Goal: Task Accomplishment & Management: Manage account settings

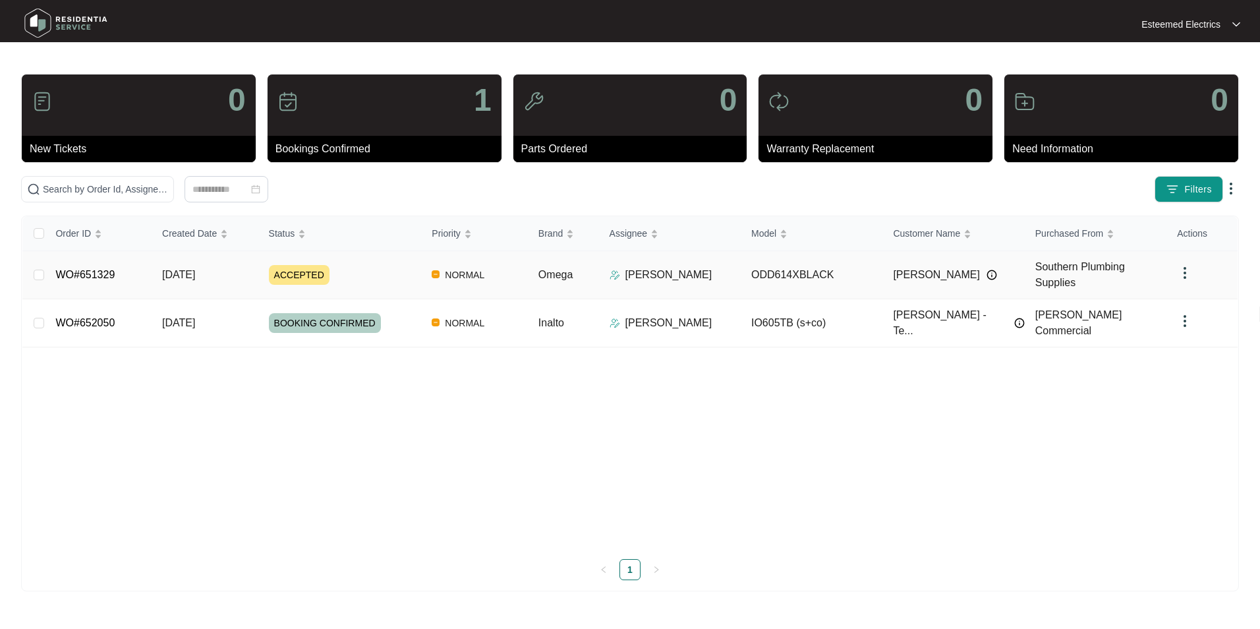
click at [140, 269] on td "WO#651329" at bounding box center [98, 275] width 107 height 48
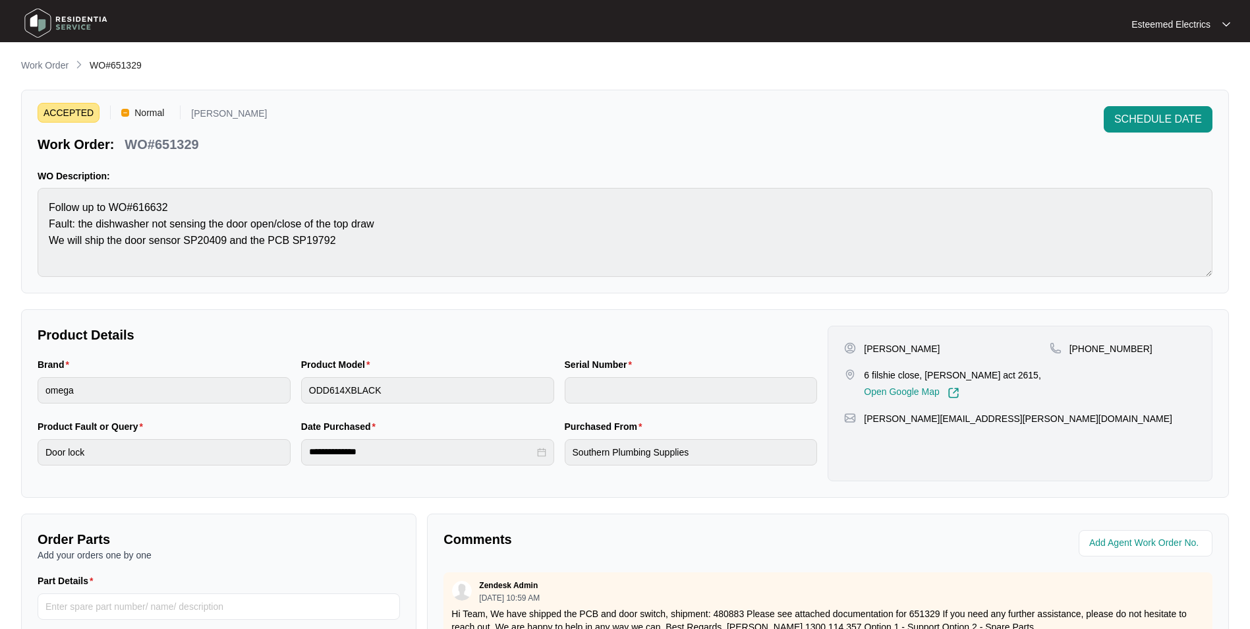
click at [1133, 103] on div "ACCEPTED Normal [PERSON_NAME] Work Order: WO#651329 SCHEDULE DATE WO Descriptio…" at bounding box center [625, 192] width 1208 height 204
click at [1133, 109] on button "SCHEDULE DATE" at bounding box center [1158, 119] width 109 height 26
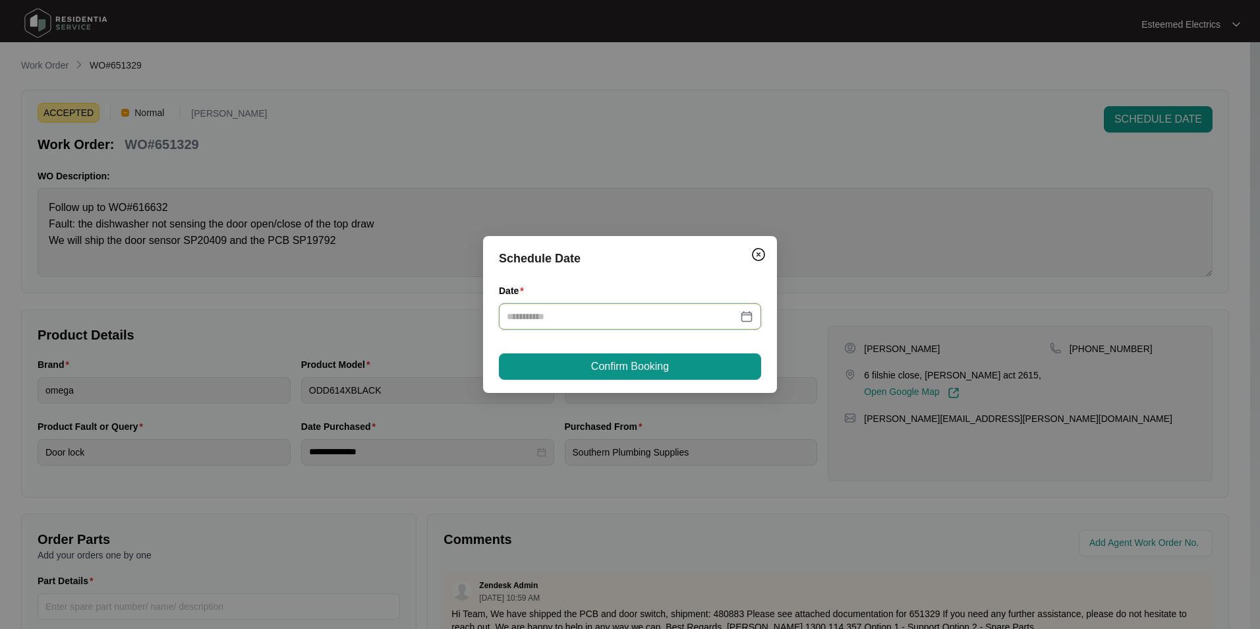
click at [617, 323] on input "Date" at bounding box center [622, 316] width 231 height 14
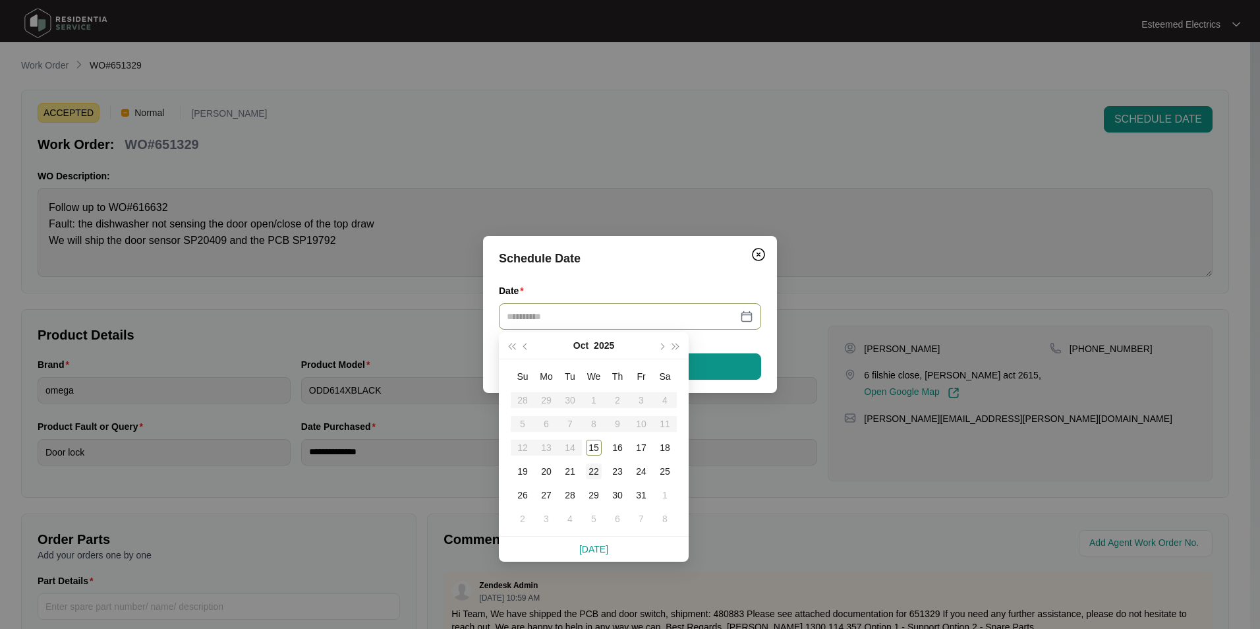
click at [588, 474] on div "22" at bounding box center [594, 471] width 16 height 16
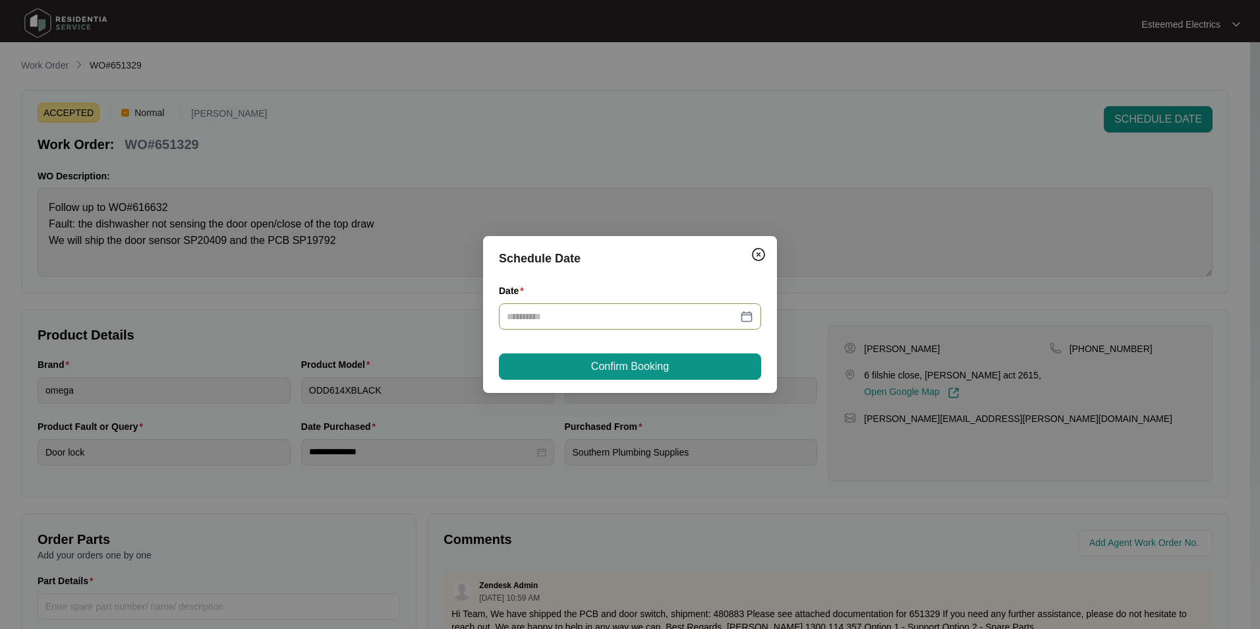
type input "**********"
click at [606, 356] on button "Confirm Booking" at bounding box center [630, 366] width 262 height 26
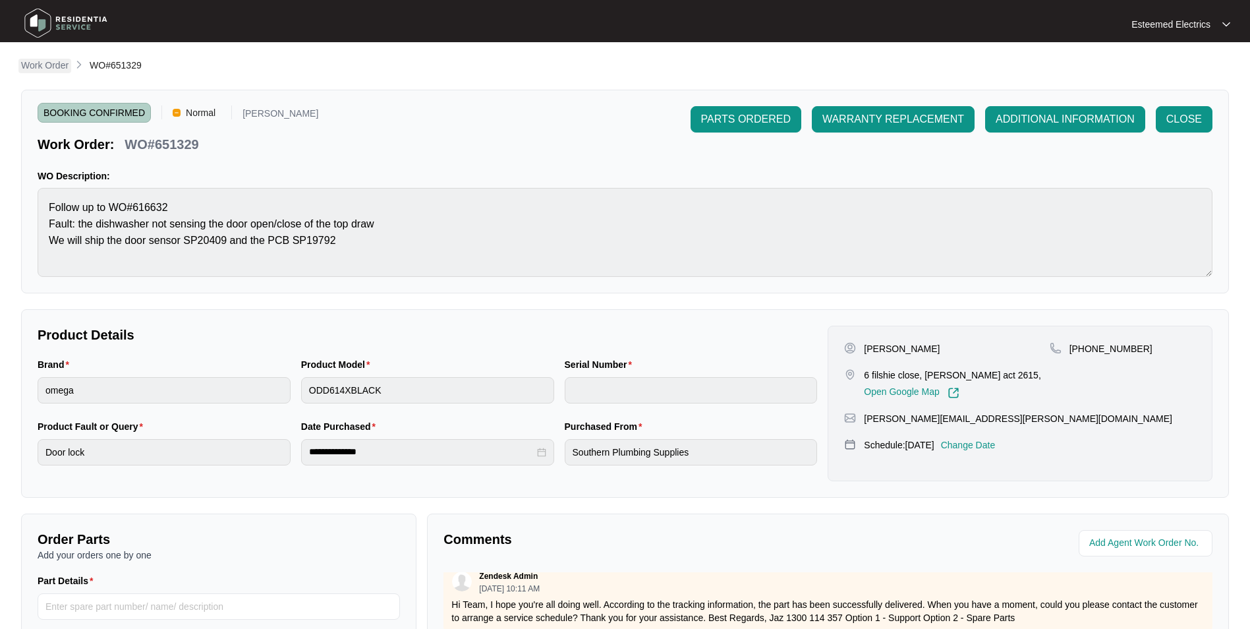
click at [50, 63] on p "Work Order" at bounding box center [44, 65] width 47 height 13
